Goal: Task Accomplishment & Management: Manage account settings

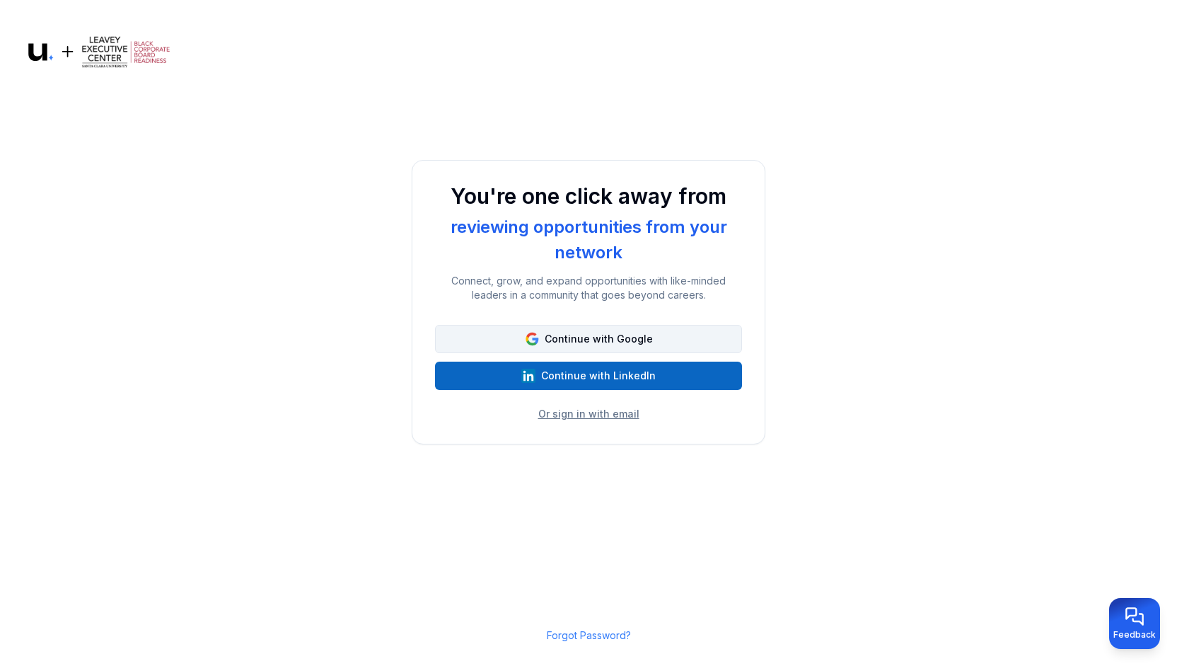
click at [611, 337] on button "Continue with Google" at bounding box center [588, 339] width 307 height 28
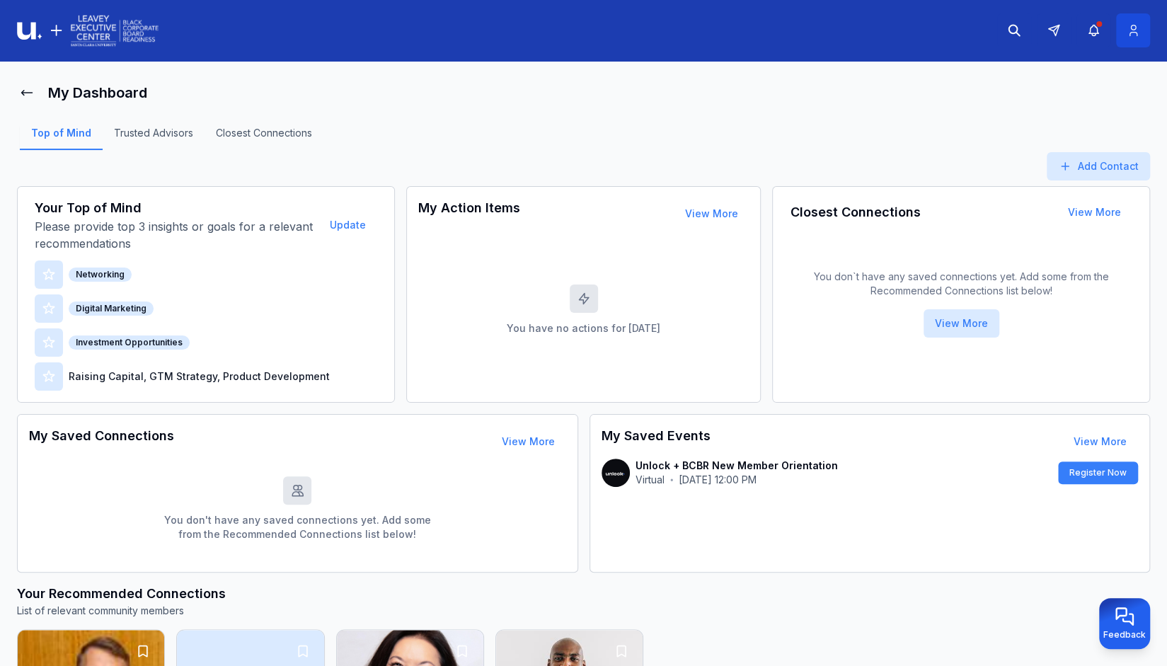
click at [1126, 28] on icon at bounding box center [1133, 30] width 15 height 14
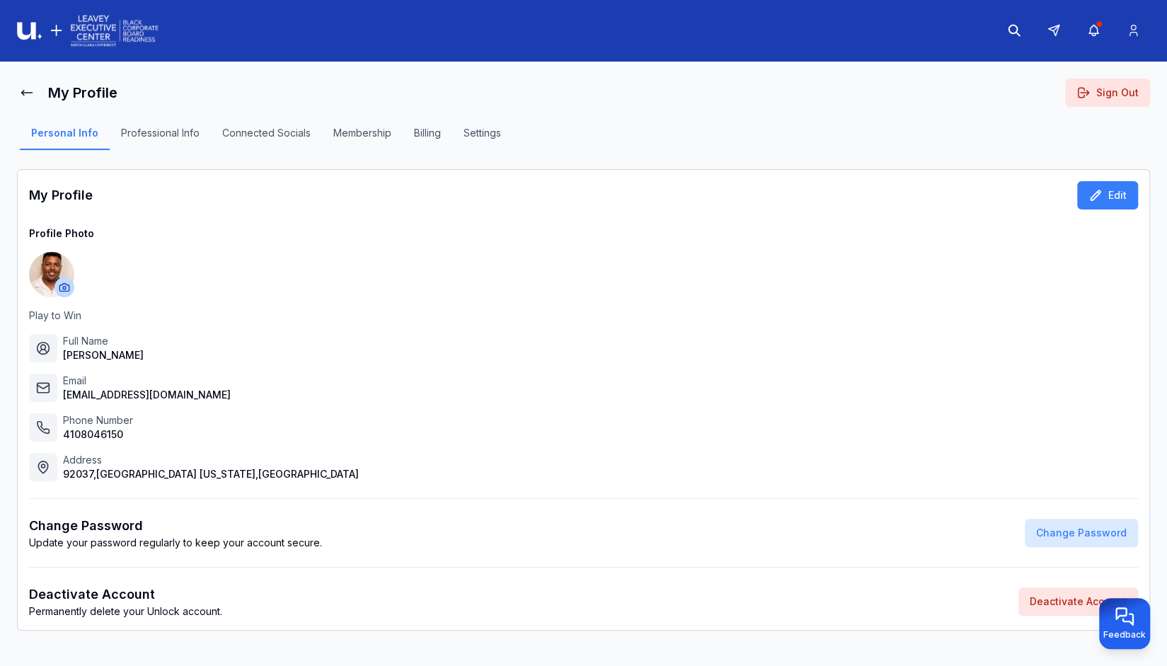
click at [1094, 87] on button "Sign Out" at bounding box center [1107, 93] width 85 height 28
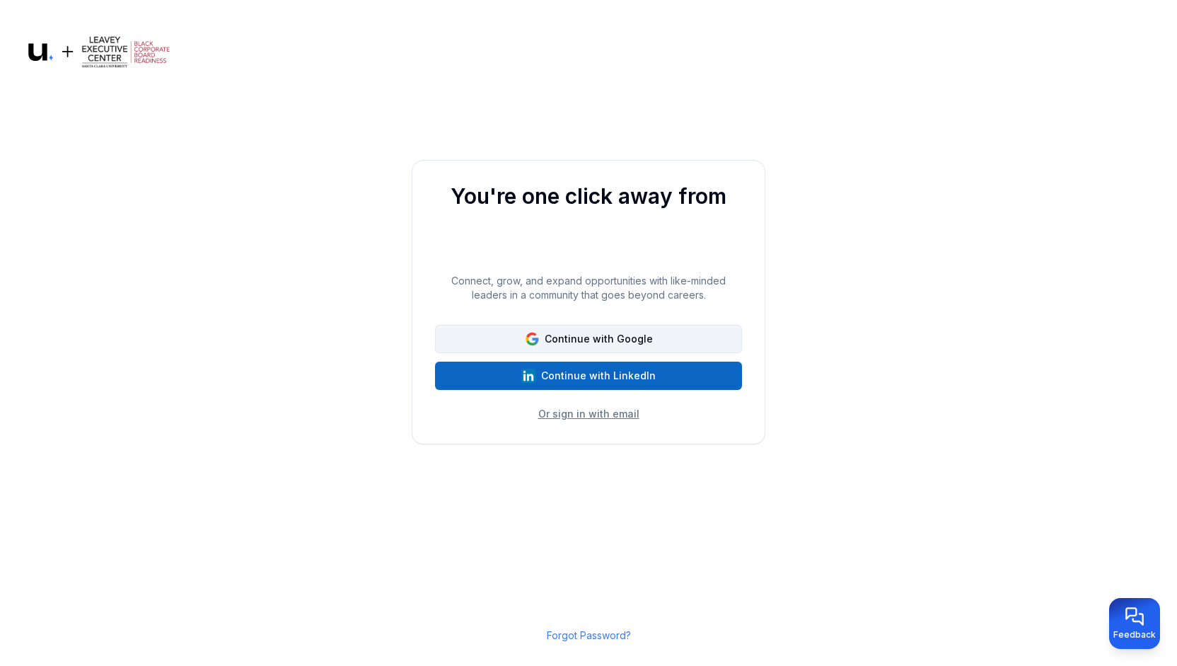
click at [613, 342] on button "Continue with Google" at bounding box center [588, 339] width 307 height 28
